Goal: Transaction & Acquisition: Book appointment/travel/reservation

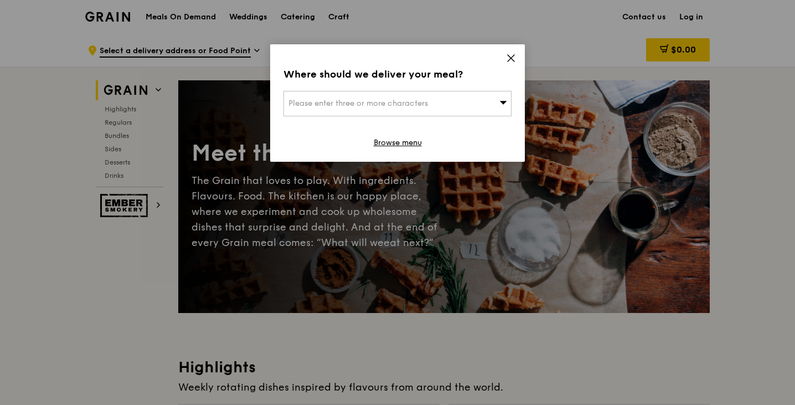
click at [516, 56] on icon at bounding box center [511, 58] width 10 height 10
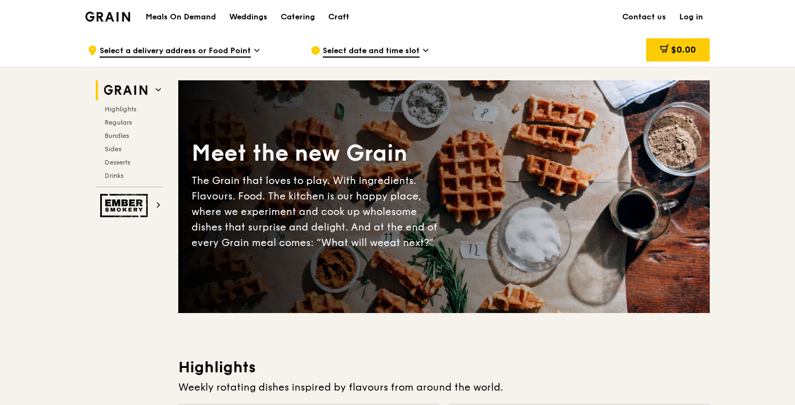
click at [249, 46] on span "Select a delivery address or Food Point" at bounding box center [175, 51] width 151 height 12
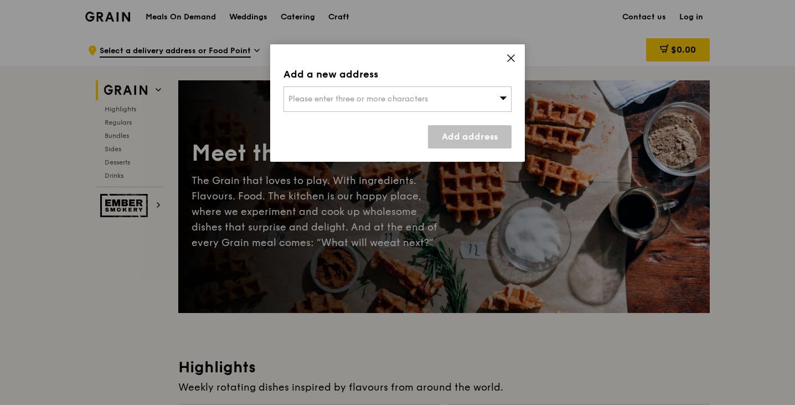
click at [410, 99] on span "Please enter three or more characters" at bounding box center [359, 98] width 140 height 9
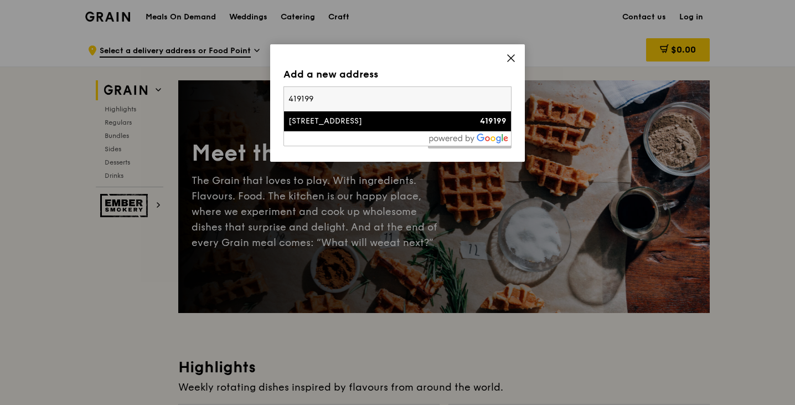
type input "419199"
click at [362, 122] on div "[STREET_ADDRESS]" at bounding box center [371, 121] width 164 height 11
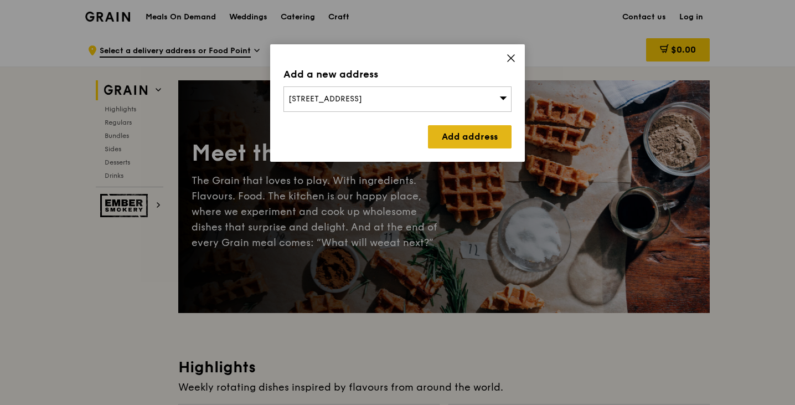
click at [491, 143] on link "Add address" at bounding box center [470, 136] width 84 height 23
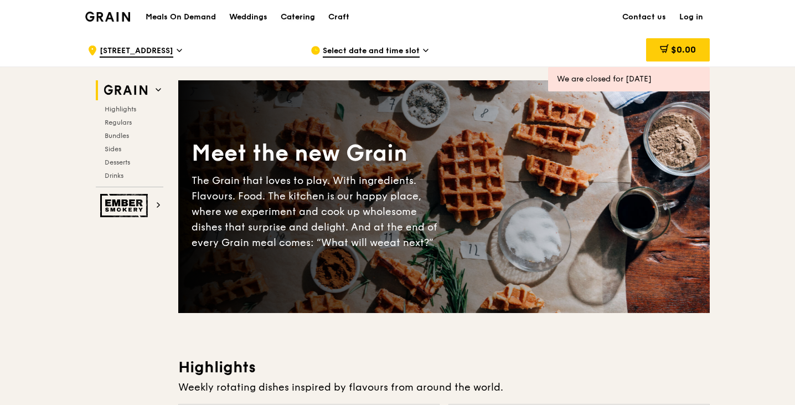
click at [298, 19] on div "Catering" at bounding box center [298, 17] width 34 height 33
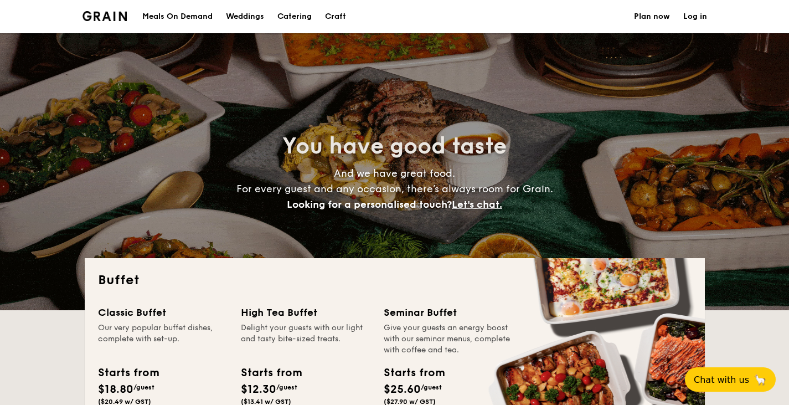
select select
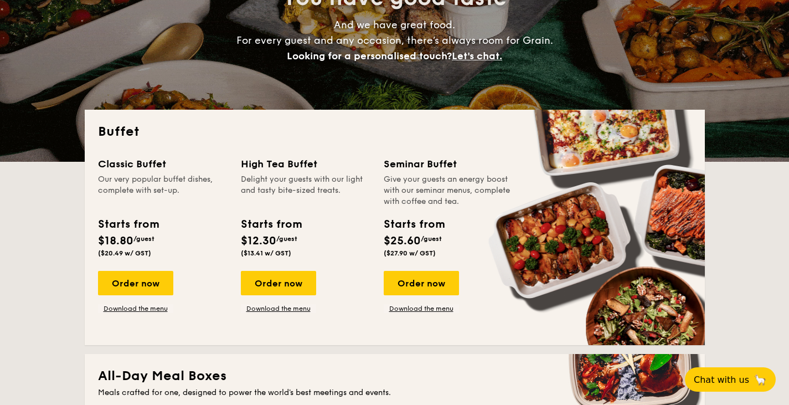
scroll to position [149, 0]
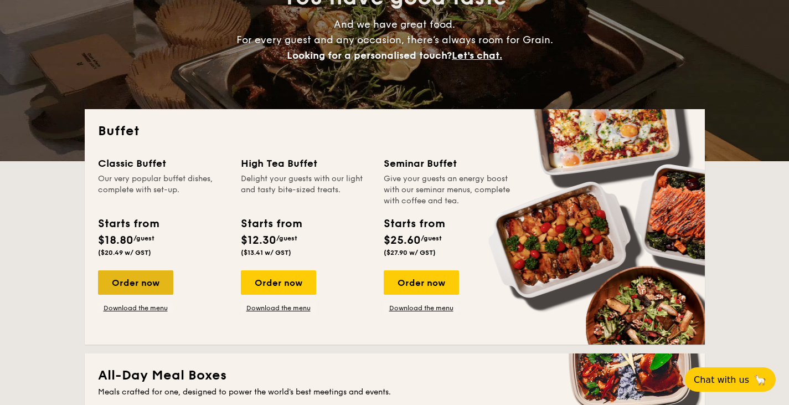
click at [137, 278] on div "Order now" at bounding box center [135, 282] width 75 height 24
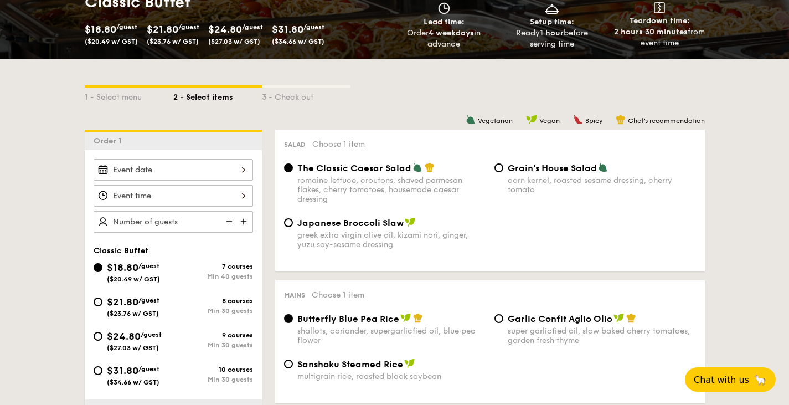
scroll to position [189, 0]
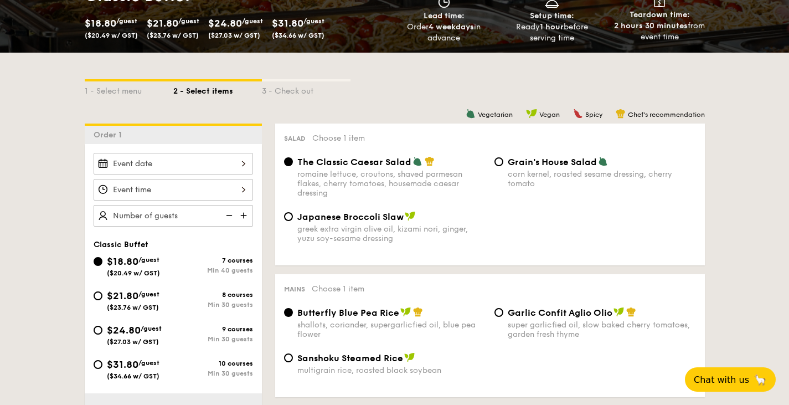
click at [114, 300] on span "$21.80" at bounding box center [123, 296] width 32 height 12
click at [102, 300] on input "$21.80 /guest ($23.76 w/ GST) 8 courses Min 30 guests" at bounding box center [98, 295] width 9 height 9
radio input "true"
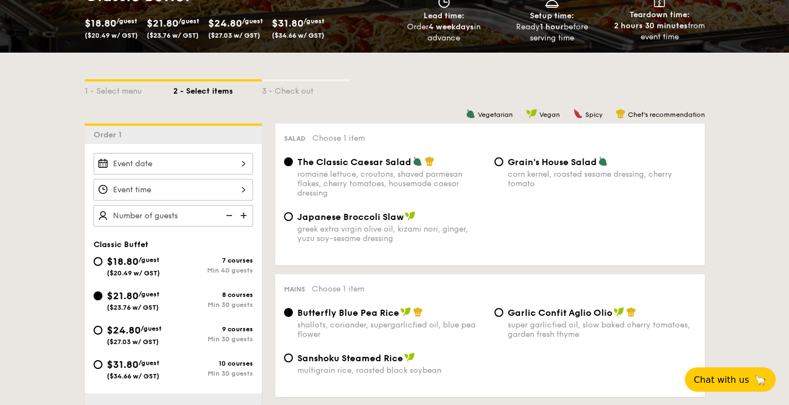
radio input "true"
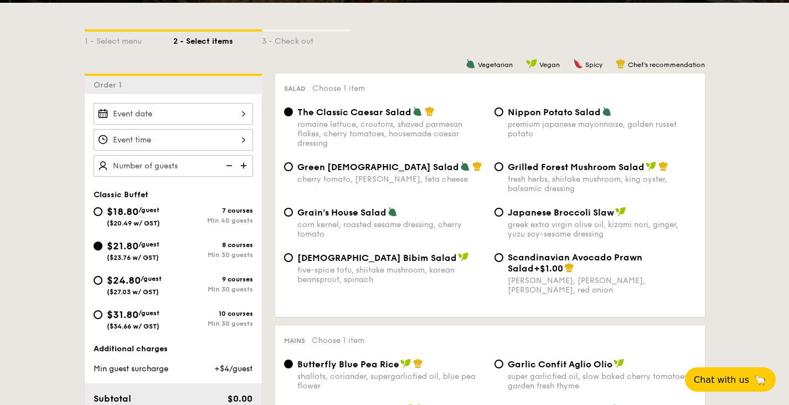
scroll to position [240, 0]
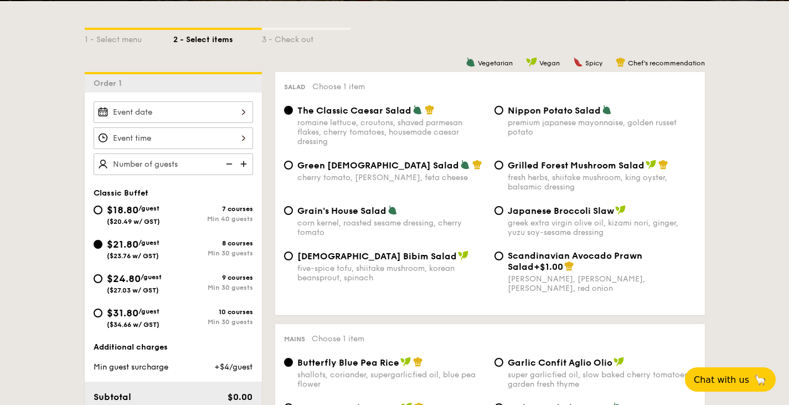
click at [360, 224] on div "corn kernel, roasted sesame dressing, cherry tomato" at bounding box center [391, 227] width 188 height 19
click at [293, 215] on input "Grain's House Salad corn kernel, roasted sesame dressing, cherry tomato" at bounding box center [288, 210] width 9 height 9
radio input "true"
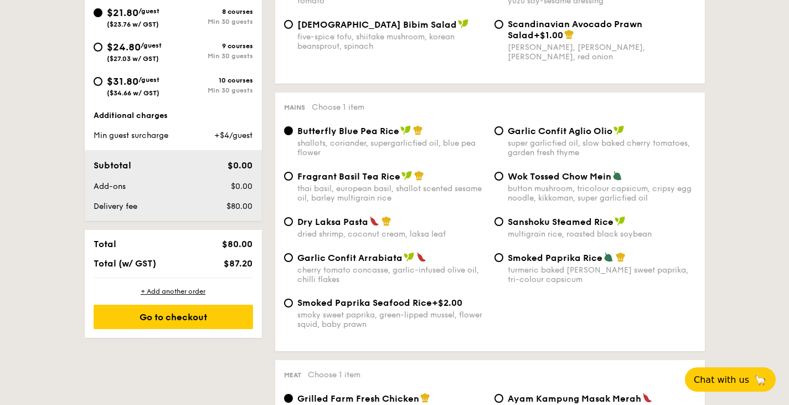
scroll to position [472, 0]
click at [524, 188] on div "button mushroom, tricolour capsicum, cripsy egg noodle, kikkoman, super garlicf…" at bounding box center [602, 192] width 188 height 19
click at [503, 180] on input "Wok Tossed Chow Mein button mushroom, tricolour capsicum, cripsy egg noodle, ki…" at bounding box center [499, 175] width 9 height 9
radio input "true"
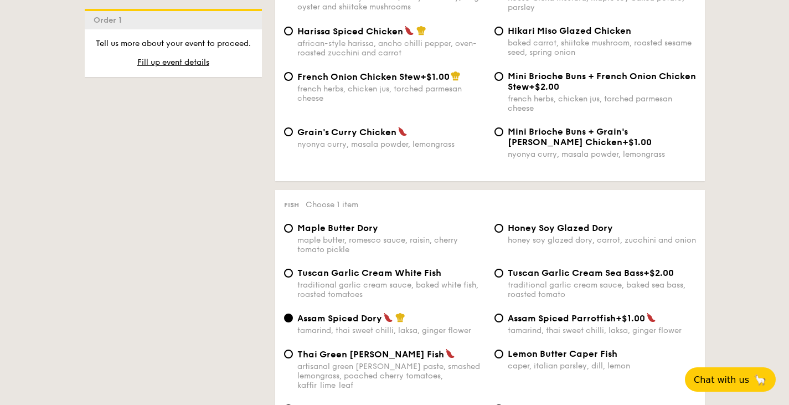
scroll to position [930, 0]
click at [349, 134] on span "Grain's Curry Chicken" at bounding box center [346, 131] width 99 height 11
click at [293, 134] on input "Grain's Curry Chicken nyonya curry, masala powder, lemongrass" at bounding box center [288, 131] width 9 height 9
radio input "true"
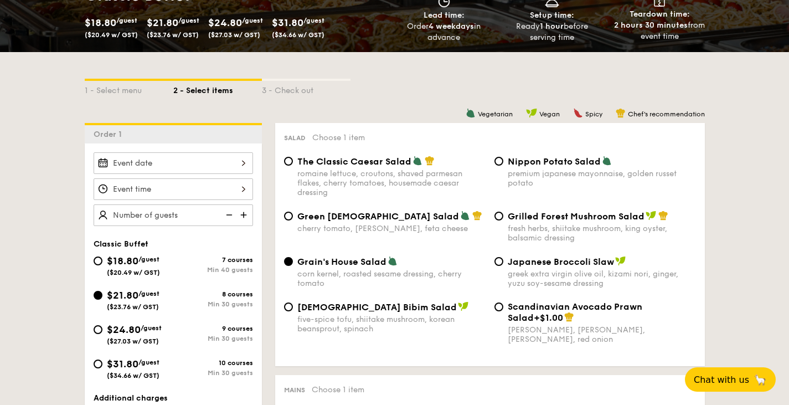
scroll to position [202, 0]
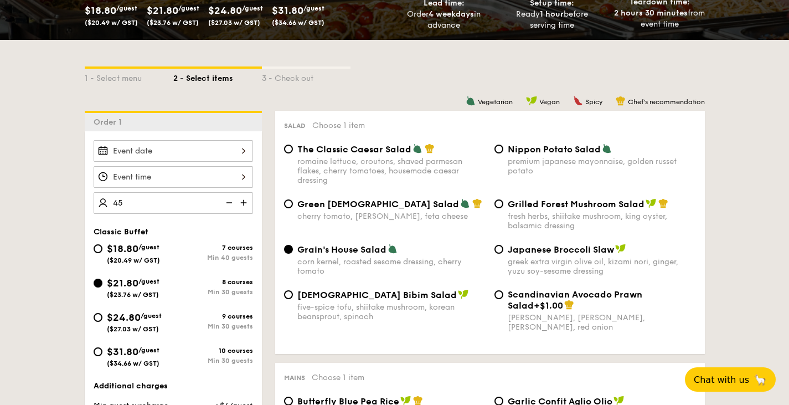
type input "45 guests"
click at [142, 228] on span "Classic Buffet" at bounding box center [121, 231] width 55 height 9
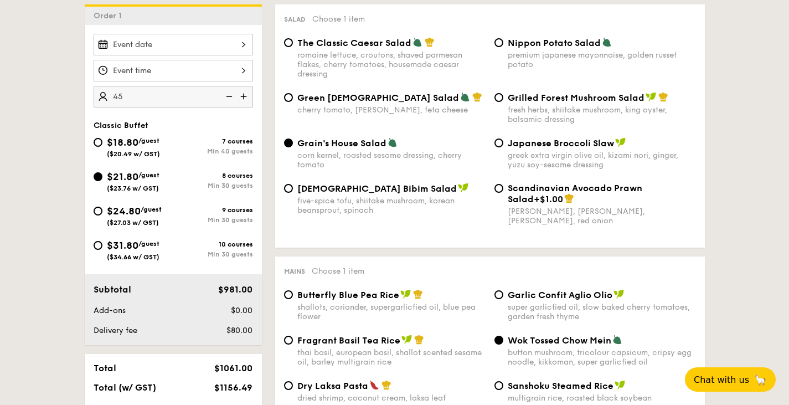
scroll to position [307, 0]
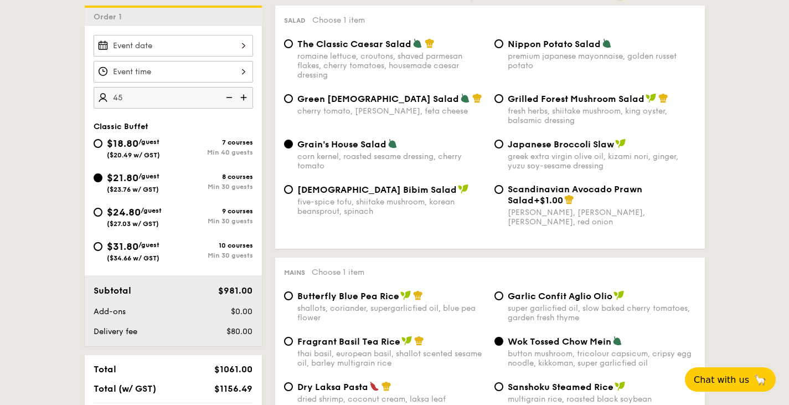
click at [139, 68] on div at bounding box center [174, 72] width 160 height 22
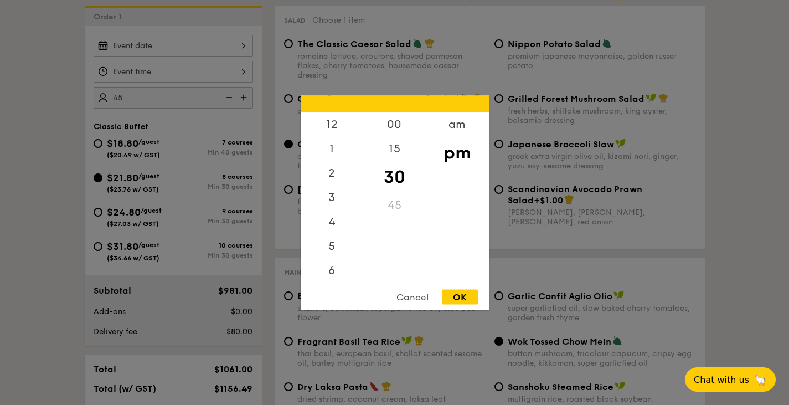
scroll to position [49, 0]
click at [174, 40] on div at bounding box center [394, 202] width 789 height 405
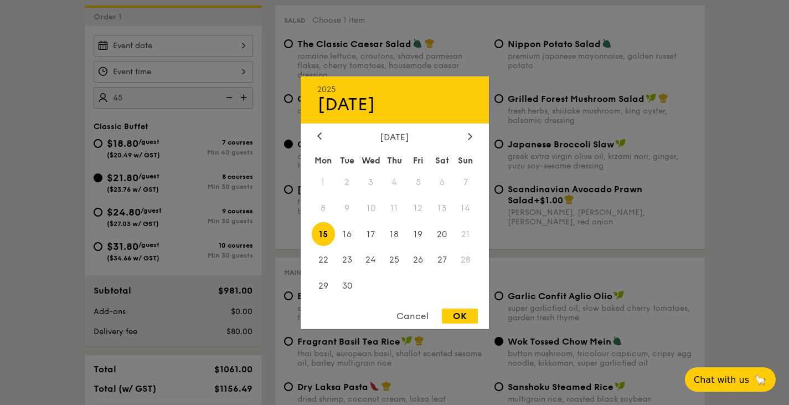
click at [223, 50] on div "2025 Sep 15 September 2025 Mon Tue Wed Thu Fri Sat Sun 1 2 3 4 5 6 7 8 9 10 11 …" at bounding box center [174, 46] width 160 height 22
click at [440, 270] on span "27" at bounding box center [442, 260] width 24 height 24
click at [464, 317] on div "OK" at bounding box center [460, 315] width 36 height 15
type input "Sep 27, 2025"
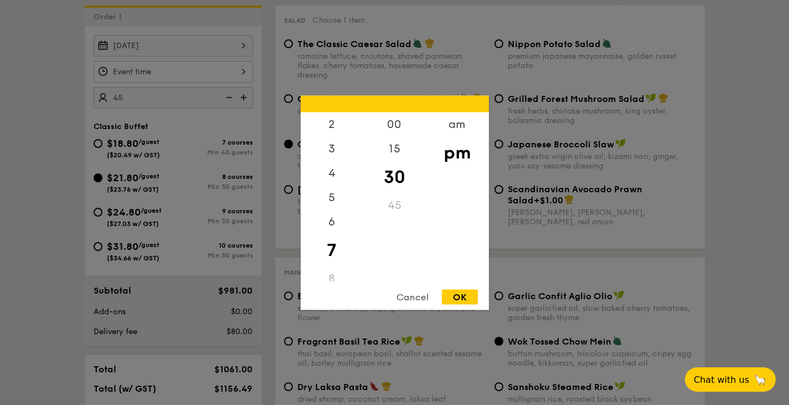
click at [209, 73] on div "12 1 2 3 4 5 6 7 8 9 10 11 00 15 30 45 am pm Cancel OK" at bounding box center [174, 72] width 160 height 22
drag, startPoint x: 331, startPoint y: 250, endPoint x: 333, endPoint y: 213, distance: 36.6
click at [333, 213] on div "12 1 2 3 4 5 6 7 8 9 10 11" at bounding box center [332, 196] width 63 height 169
click at [335, 139] on div "3" at bounding box center [332, 152] width 63 height 32
click at [328, 128] on div "2" at bounding box center [332, 128] width 63 height 32
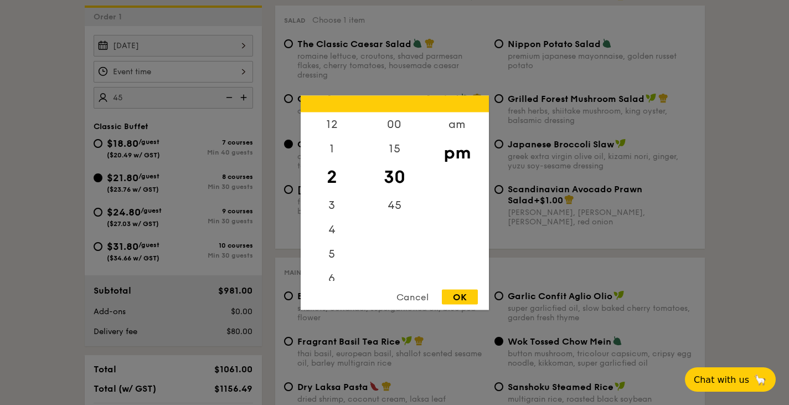
scroll to position [1, 0]
click at [334, 155] on div "1" at bounding box center [332, 152] width 63 height 32
click at [333, 176] on div "2" at bounding box center [332, 184] width 63 height 32
click at [393, 126] on div "00" at bounding box center [394, 128] width 63 height 32
click at [458, 299] on div "OK" at bounding box center [460, 296] width 36 height 15
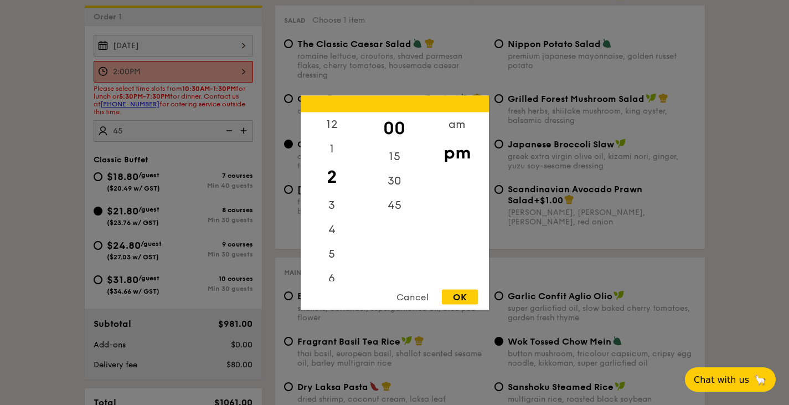
click at [202, 73] on div "2:00PM 12 1 2 3 4 5 6 7 8 9 10 11 00 15 30 45 am pm Cancel OK" at bounding box center [174, 72] width 160 height 22
click at [316, 150] on div "1" at bounding box center [332, 152] width 63 height 32
click at [398, 181] on div "30" at bounding box center [394, 184] width 63 height 32
click at [470, 297] on div "OK" at bounding box center [460, 296] width 36 height 15
type input "1:30PM"
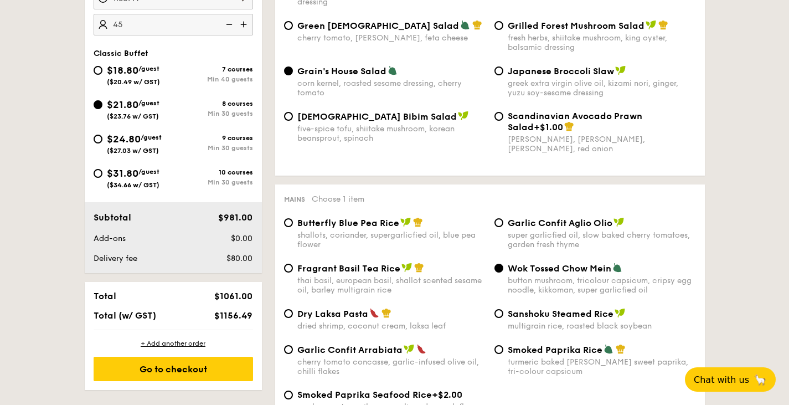
scroll to position [380, 0]
